Goal: Navigation & Orientation: Find specific page/section

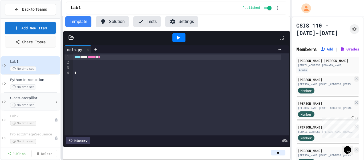
click at [34, 97] on span "ClassCaterpillar" at bounding box center [32, 98] width 44 height 5
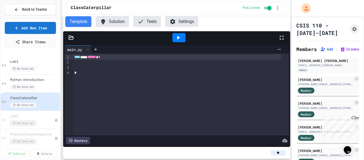
click at [280, 38] on icon at bounding box center [282, 38] width 4 height 4
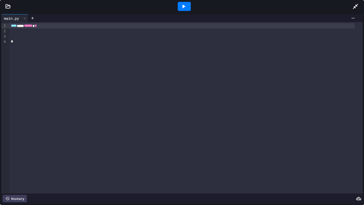
click at [355, 5] on icon at bounding box center [355, 6] width 6 height 6
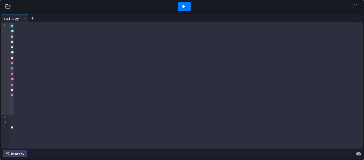
click at [160, 43] on div "Back to Teams Add New Item Share Items Lab1 No time set Python Introduction No …" at bounding box center [182, 80] width 364 height 160
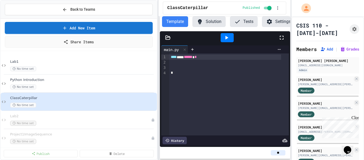
click at [110, 68] on div "Back to Teams Add New Item Share Items Lab1 No time set Python Introduction No …" at bounding box center [182, 80] width 364 height 160
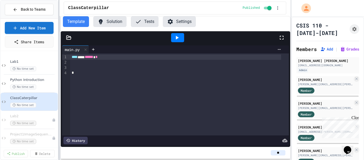
click at [59, 68] on div "Back to Teams Add New Item Share Items Lab1 No time set Python Introduction No …" at bounding box center [182, 80] width 364 height 160
click at [69, 38] on icon at bounding box center [68, 37] width 5 height 5
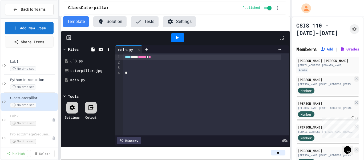
click at [70, 39] on rect at bounding box center [69, 38] width 4 height 4
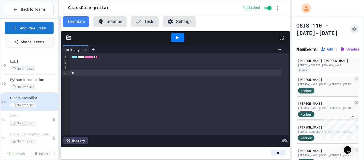
click at [141, 72] on div at bounding box center [175, 72] width 211 height 5
